Goal: Transaction & Acquisition: Obtain resource

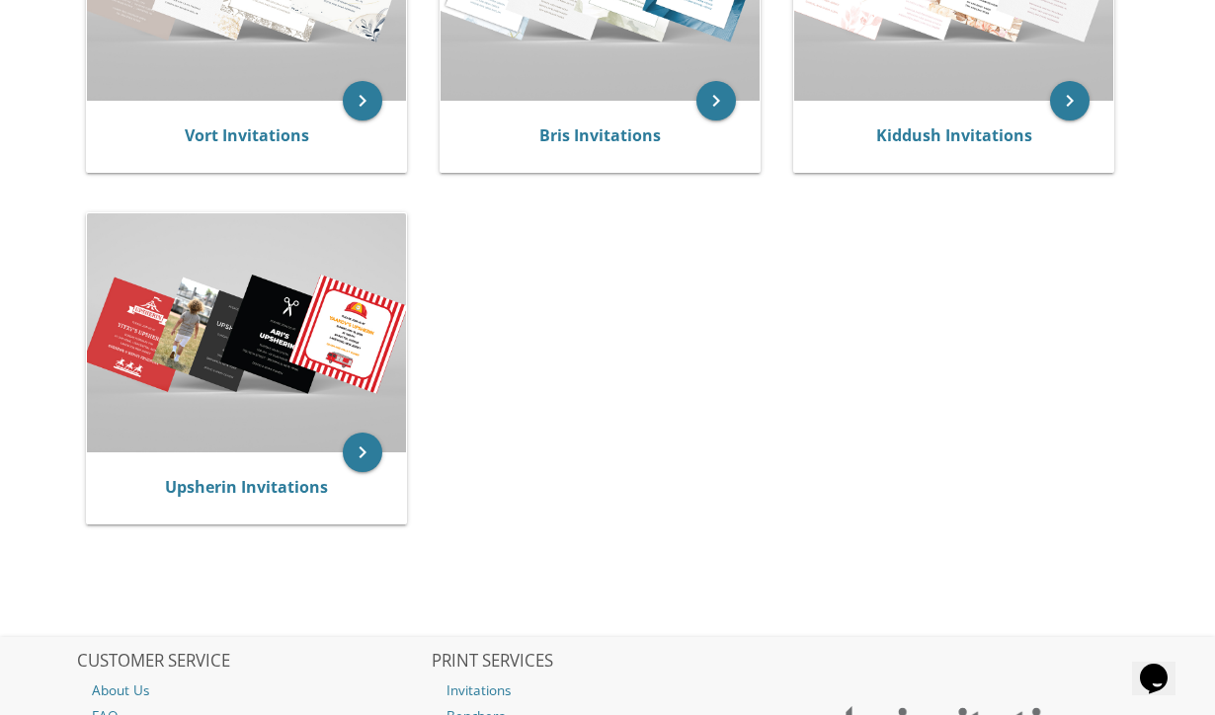
scroll to position [669, 0]
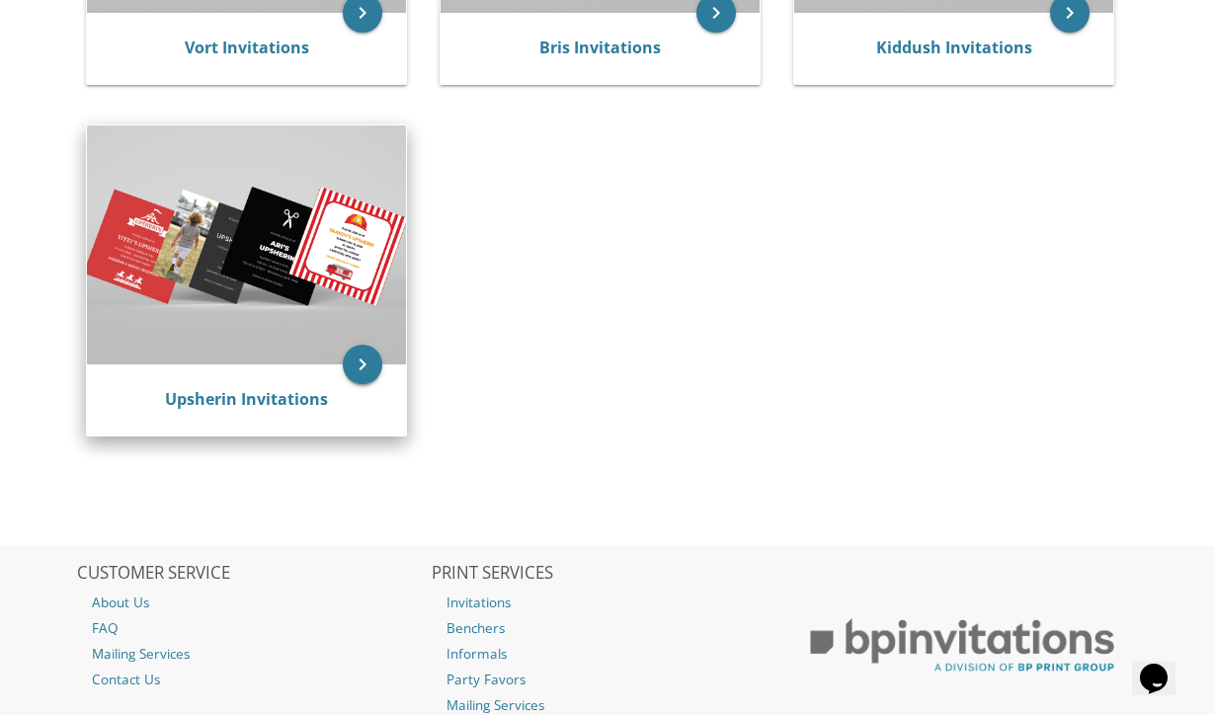
click at [345, 363] on icon "keyboard_arrow_right" at bounding box center [363, 365] width 40 height 40
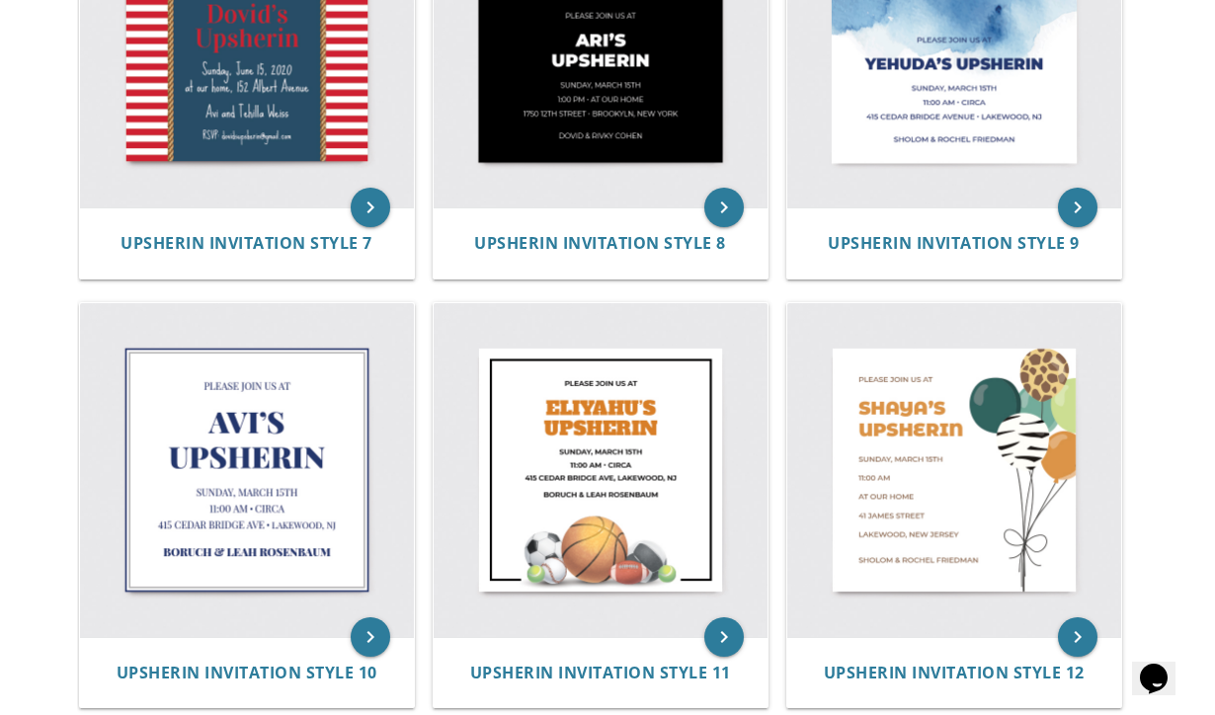
scroll to position [1324, 0]
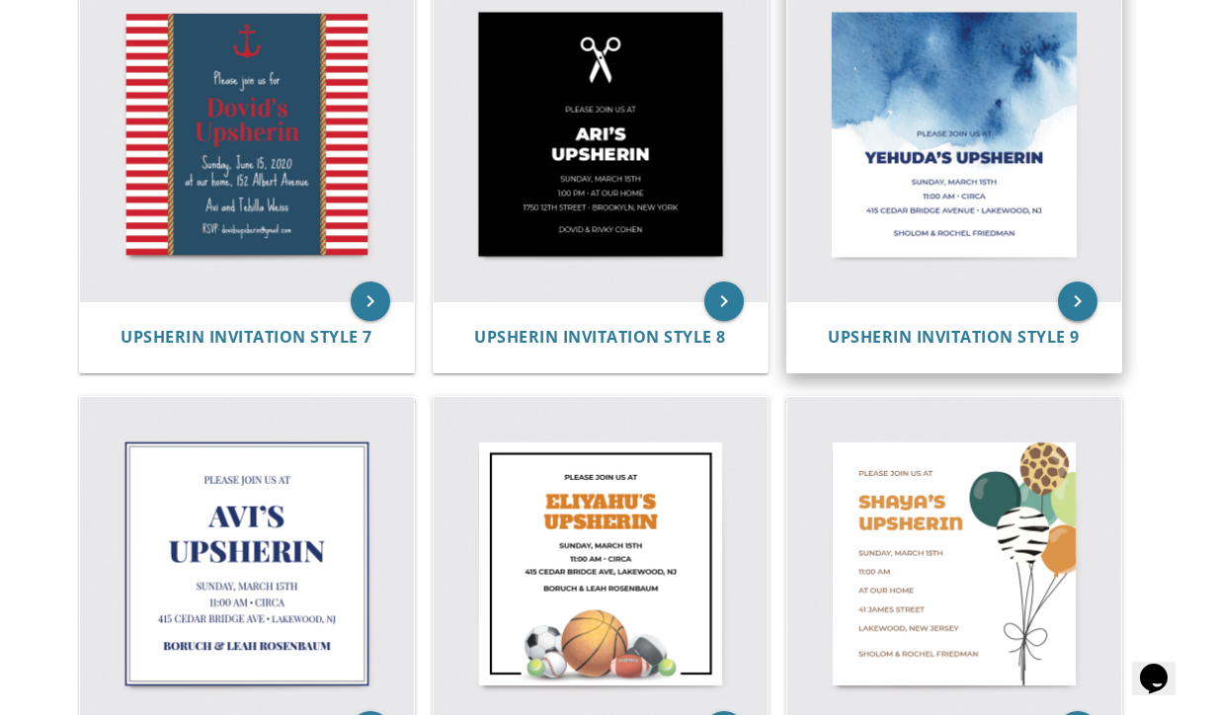
click at [1078, 300] on icon "keyboard_arrow_right" at bounding box center [1078, 302] width 40 height 40
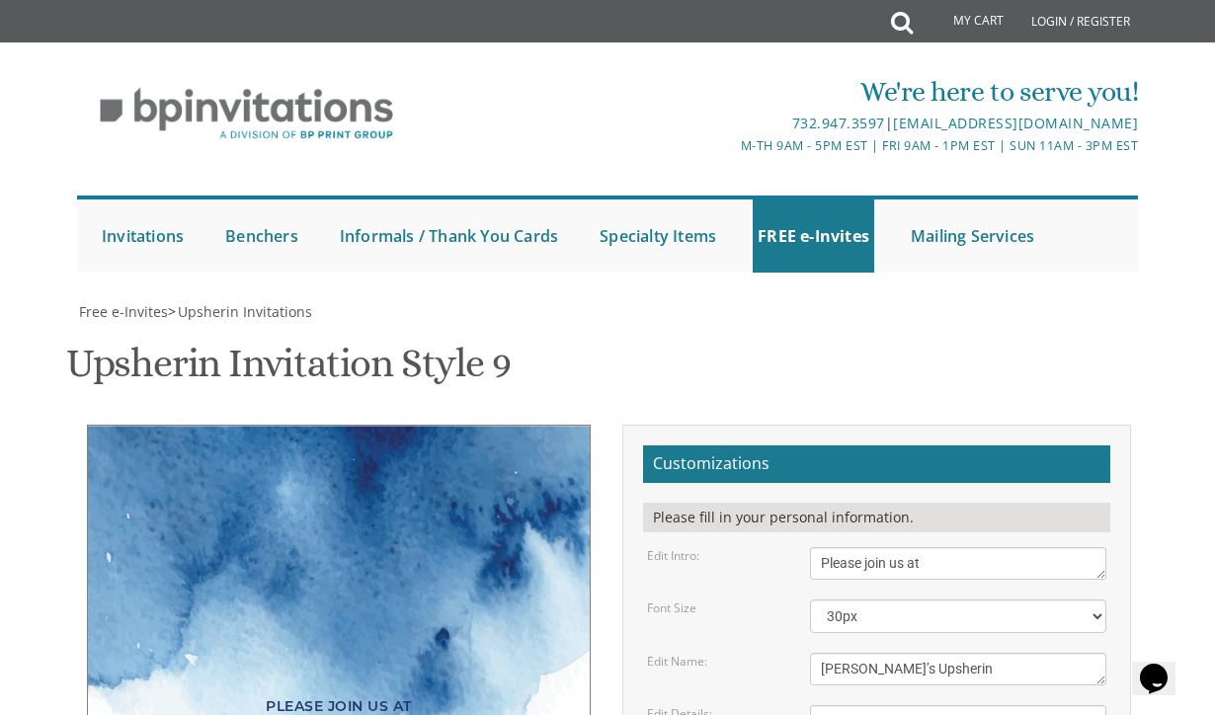
scroll to position [364, 0]
click at [935, 547] on textarea "Please join us at" at bounding box center [958, 563] width 296 height 33
type textarea "Please join us for"
drag, startPoint x: 966, startPoint y: 305, endPoint x: 772, endPoint y: 304, distance: 194.6
click at [772, 653] on div "Edit Name: Yehuda’s Upsherin" at bounding box center [876, 669] width 489 height 33
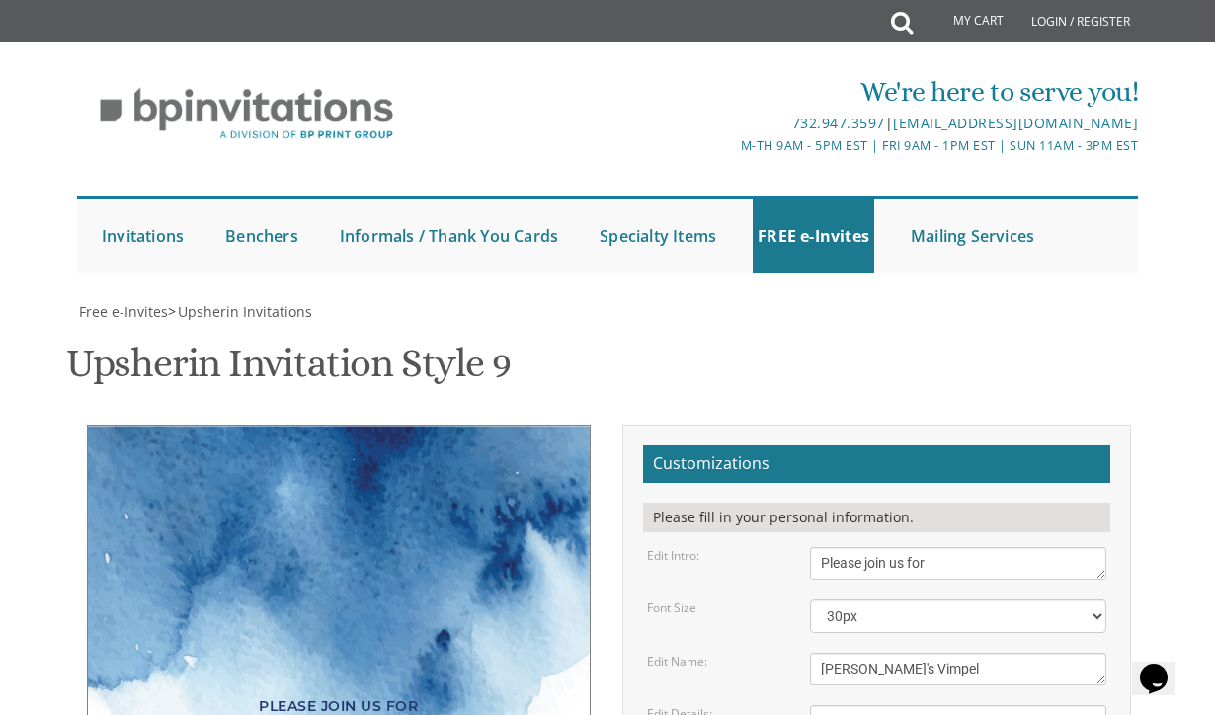
scroll to position [400, 0]
type textarea "Moshe's Vimpel"
drag, startPoint x: 964, startPoint y: 316, endPoint x: 936, endPoint y: 322, distance: 29.3
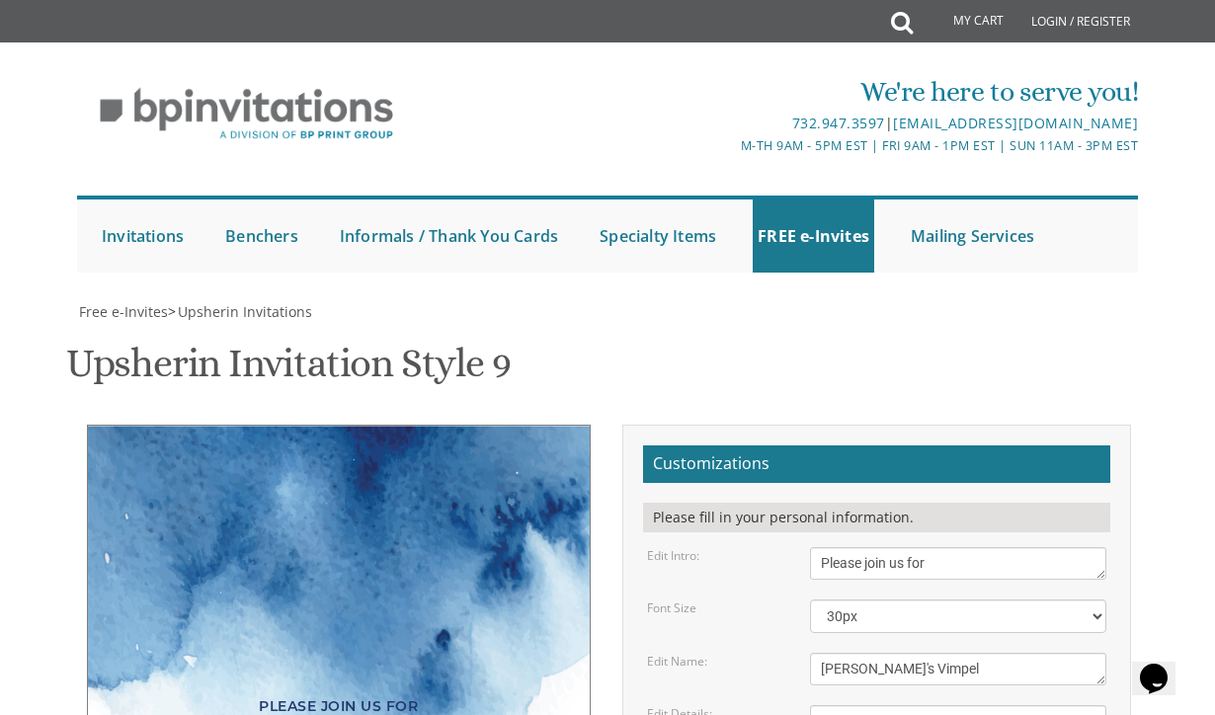
drag, startPoint x: 896, startPoint y: 341, endPoint x: 819, endPoint y: 341, distance: 77.1
drag, startPoint x: 821, startPoint y: 340, endPoint x: 1062, endPoint y: 395, distance: 247.3
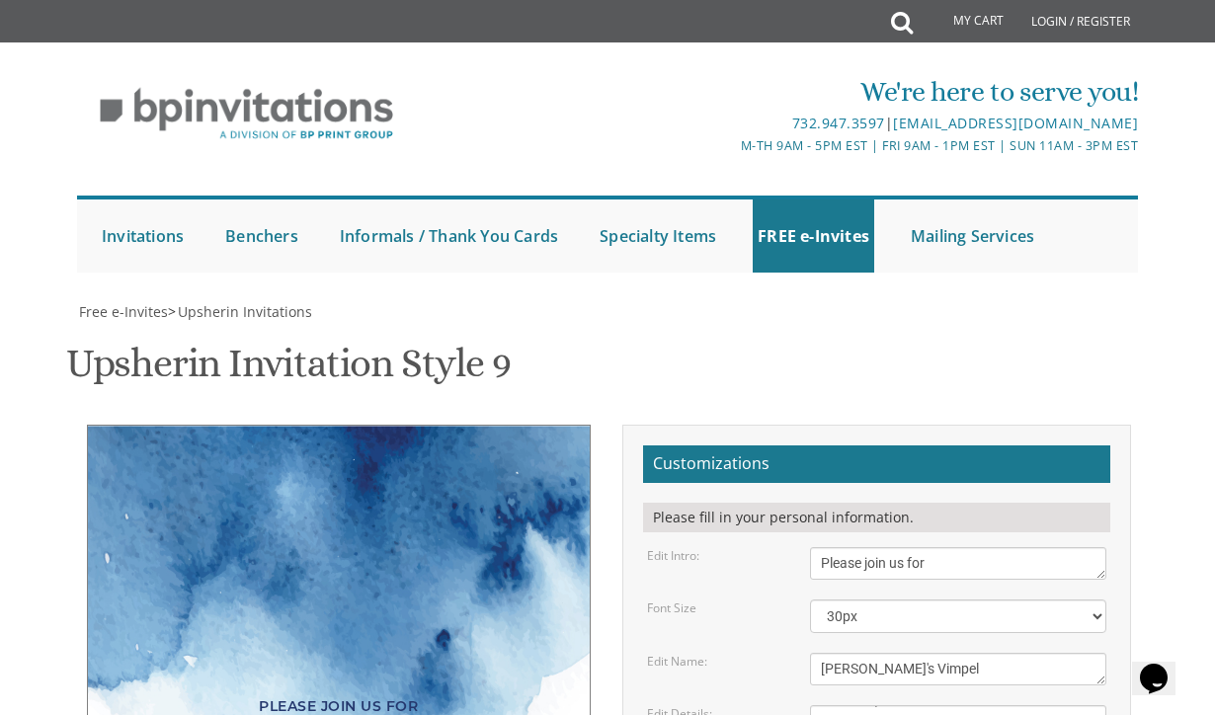
click at [1062, 446] on form "Customizations Please fill in your personal information. Edit Intro: Please joi…" at bounding box center [876, 726] width 467 height 561
type textarea "Shabbos, Parshas Nitzavim September 20th, 2025 Shacharis 9:15am Vimpel 10:30 (a…"
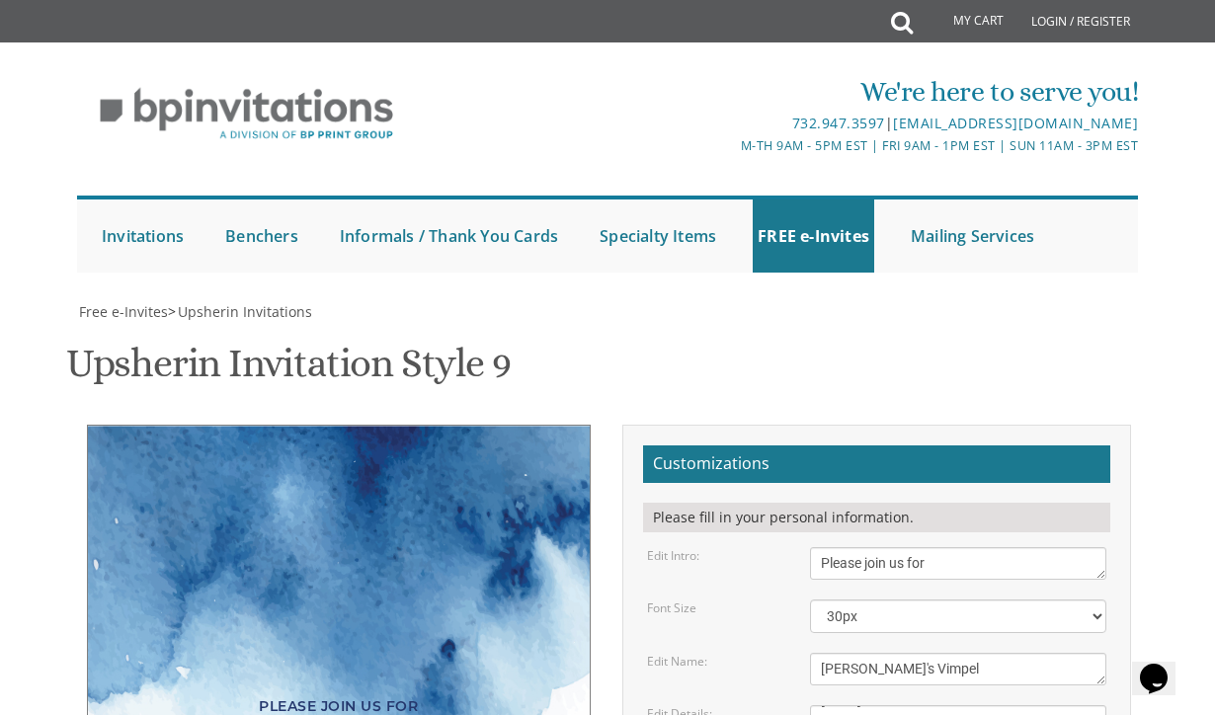
drag, startPoint x: 1013, startPoint y: 410, endPoint x: 795, endPoint y: 413, distance: 217.4
type textarea "Menachem & Jessica Neufeld"
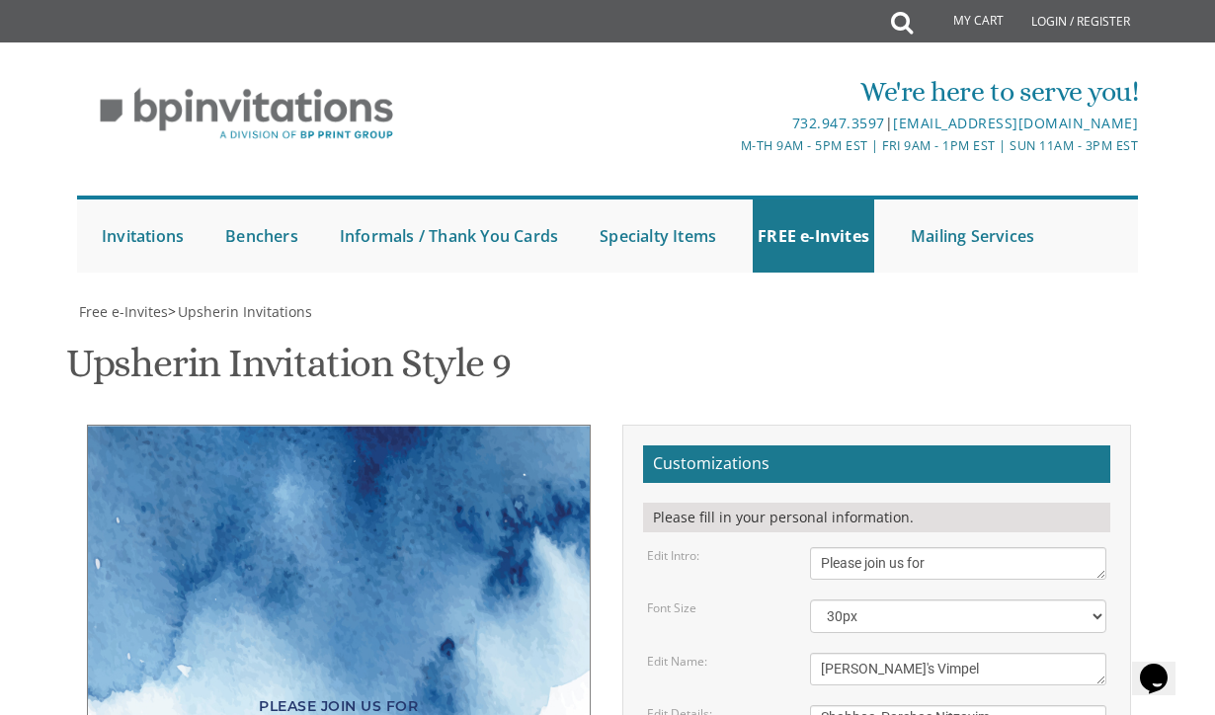
type textarea "Shabbos, Parshas Nitzavim September 20th, 2025 Khal Shaar Simcha 11724 Kemp Mil…"
click at [765, 446] on form "Customizations Please fill in your personal information. Edit Intro: Please joi…" at bounding box center [876, 726] width 467 height 561
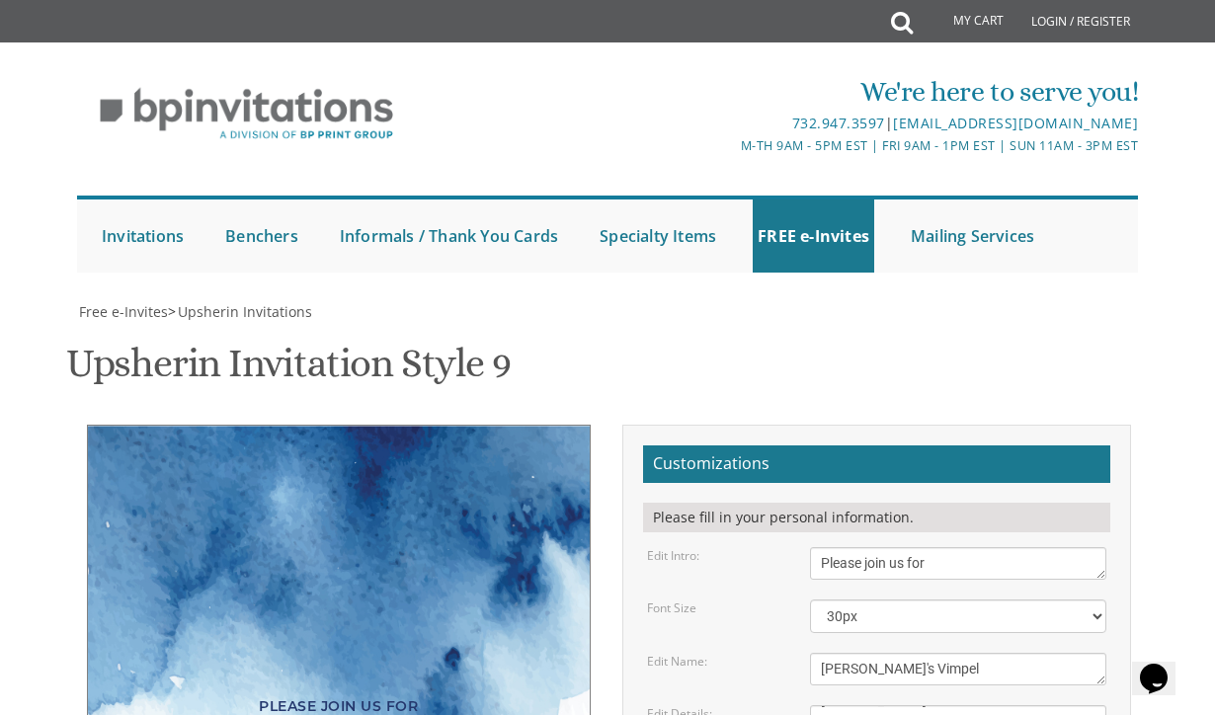
scroll to position [520, 0]
type input "noofy2@gmail.com"
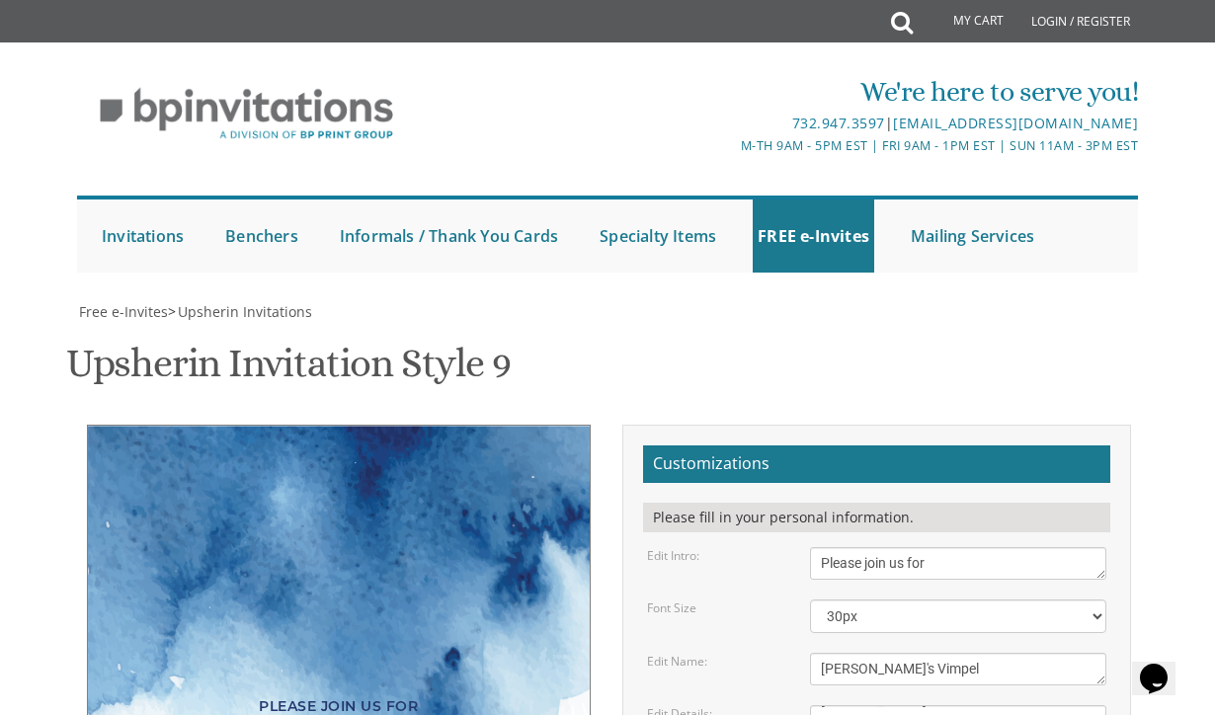
scroll to position [0, 0]
